Goal: Transaction & Acquisition: Purchase product/service

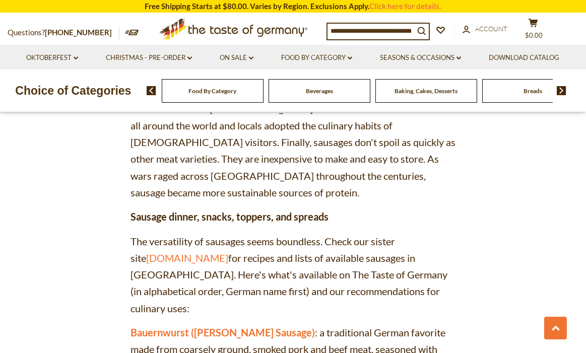
scroll to position [806, 0]
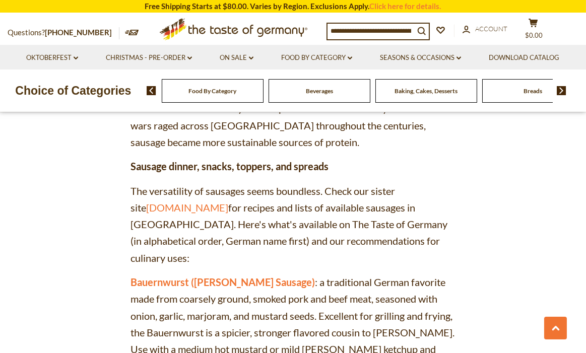
click at [228, 94] on span "Food By Category" at bounding box center [212, 91] width 48 height 8
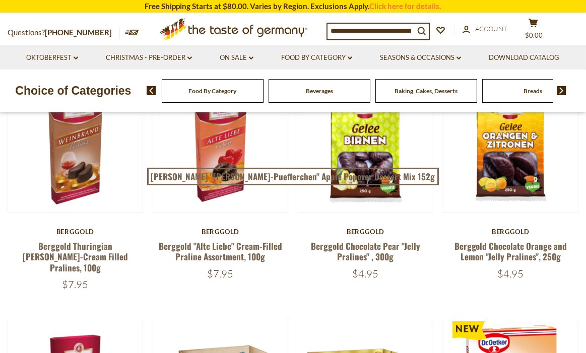
scroll to position [403, 0]
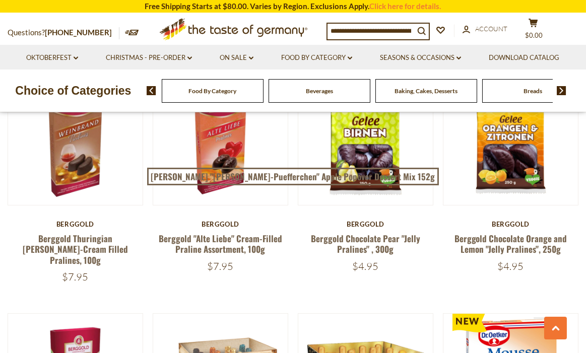
click at [561, 88] on img at bounding box center [562, 90] width 10 height 9
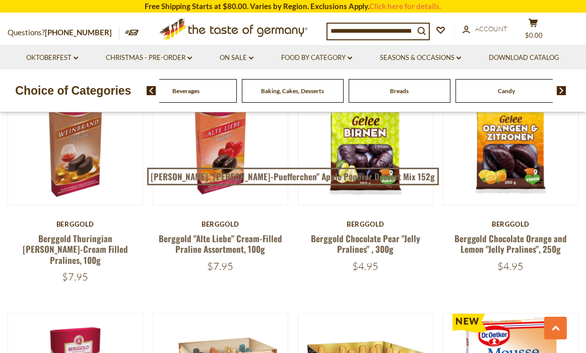
click at [561, 88] on img at bounding box center [562, 90] width 10 height 9
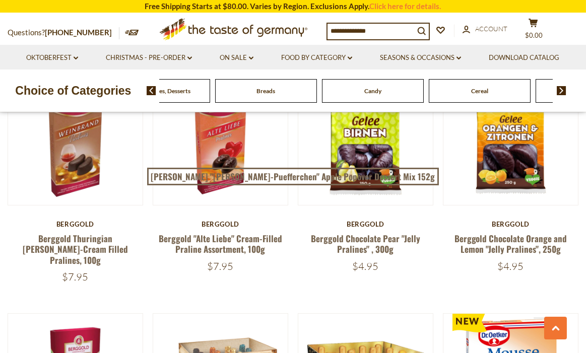
click at [561, 88] on img at bounding box center [562, 90] width 10 height 9
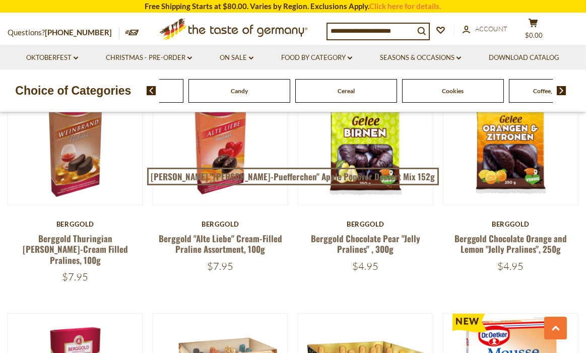
click at [561, 88] on img at bounding box center [562, 90] width 10 height 9
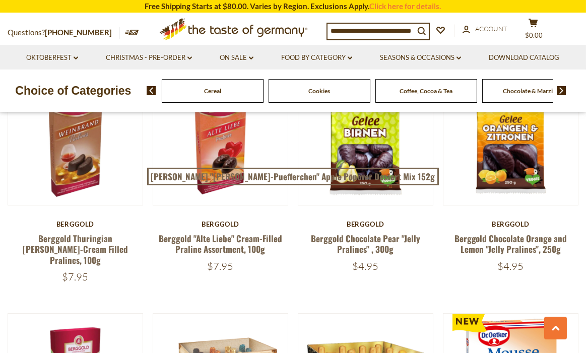
click at [561, 88] on img at bounding box center [562, 90] width 10 height 9
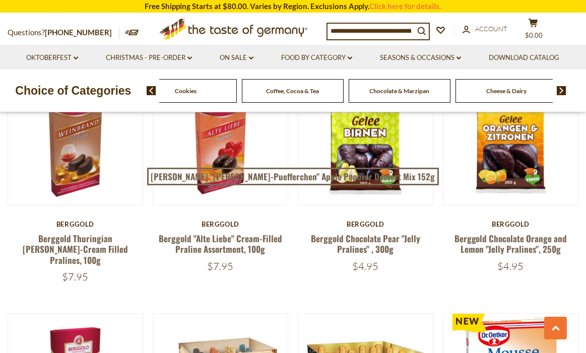
click at [561, 88] on img at bounding box center [562, 90] width 10 height 9
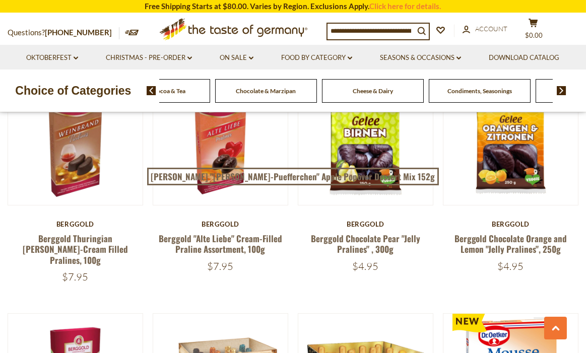
click at [561, 88] on img at bounding box center [562, 90] width 10 height 9
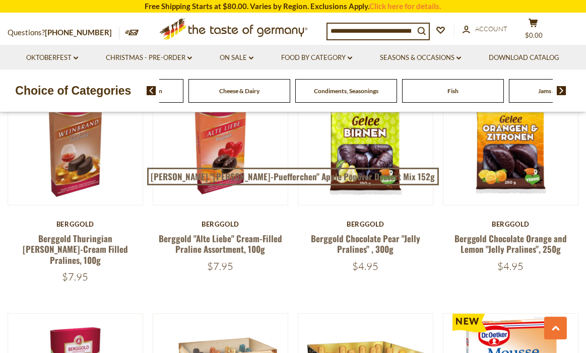
click at [561, 88] on img at bounding box center [562, 90] width 10 height 9
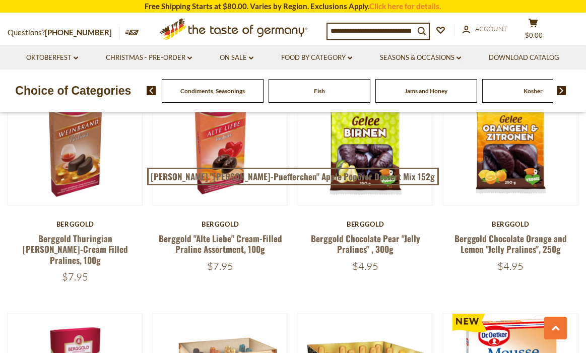
click at [561, 88] on img at bounding box center [562, 90] width 10 height 9
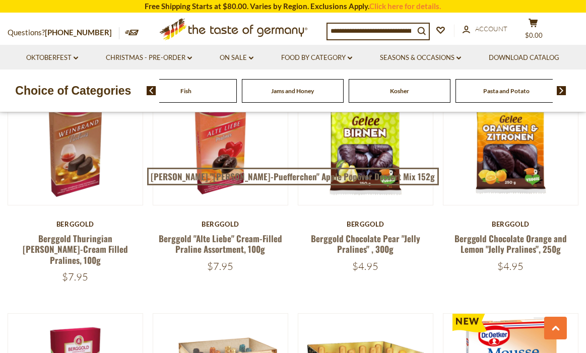
click at [561, 88] on img at bounding box center [562, 90] width 10 height 9
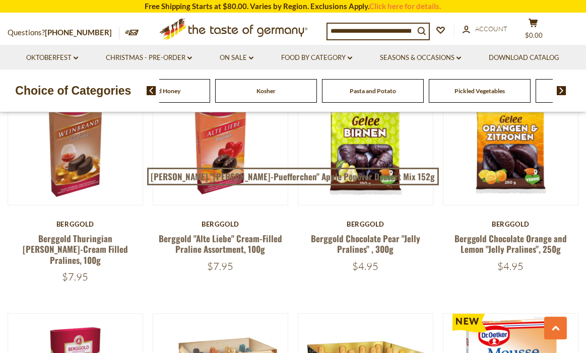
click at [561, 88] on img at bounding box center [562, 90] width 10 height 9
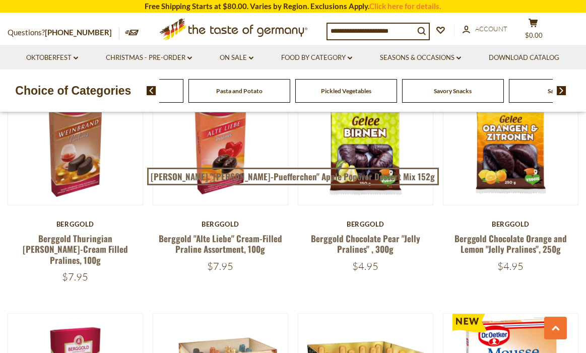
click at [561, 88] on img at bounding box center [562, 90] width 10 height 9
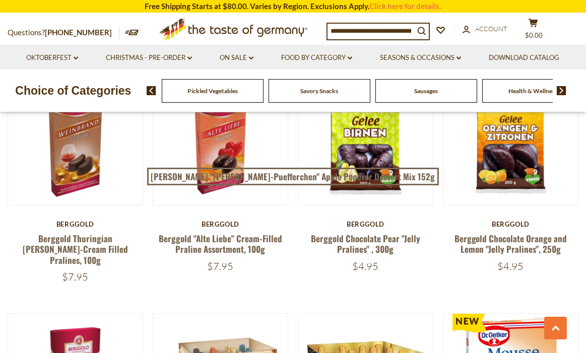
click at [438, 93] on span "Sausages" at bounding box center [426, 91] width 24 height 8
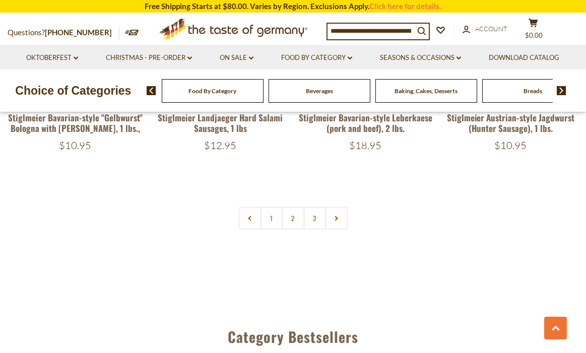
scroll to position [2369, 0]
